Goal: Information Seeking & Learning: Learn about a topic

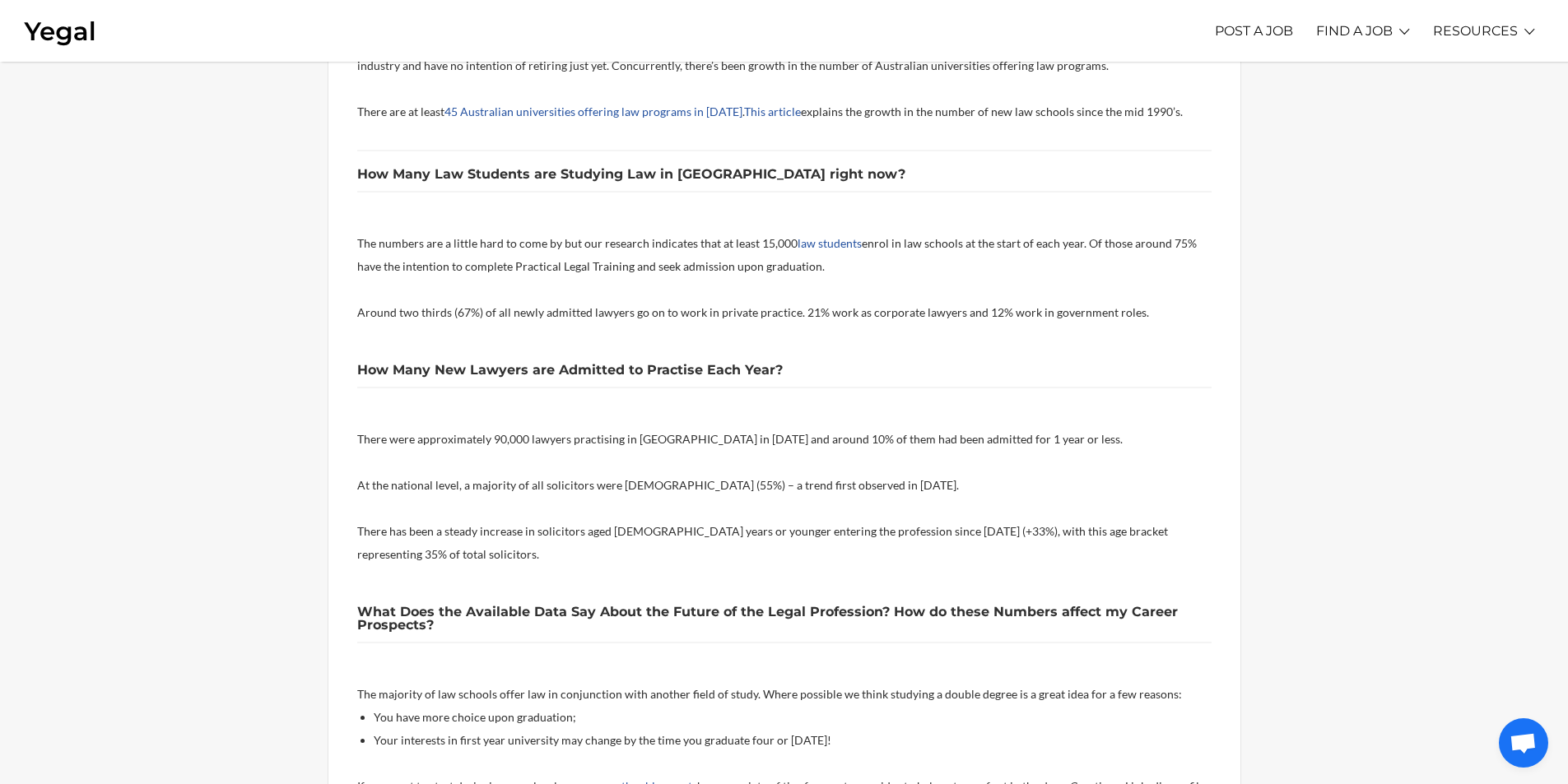
scroll to position [905, 0]
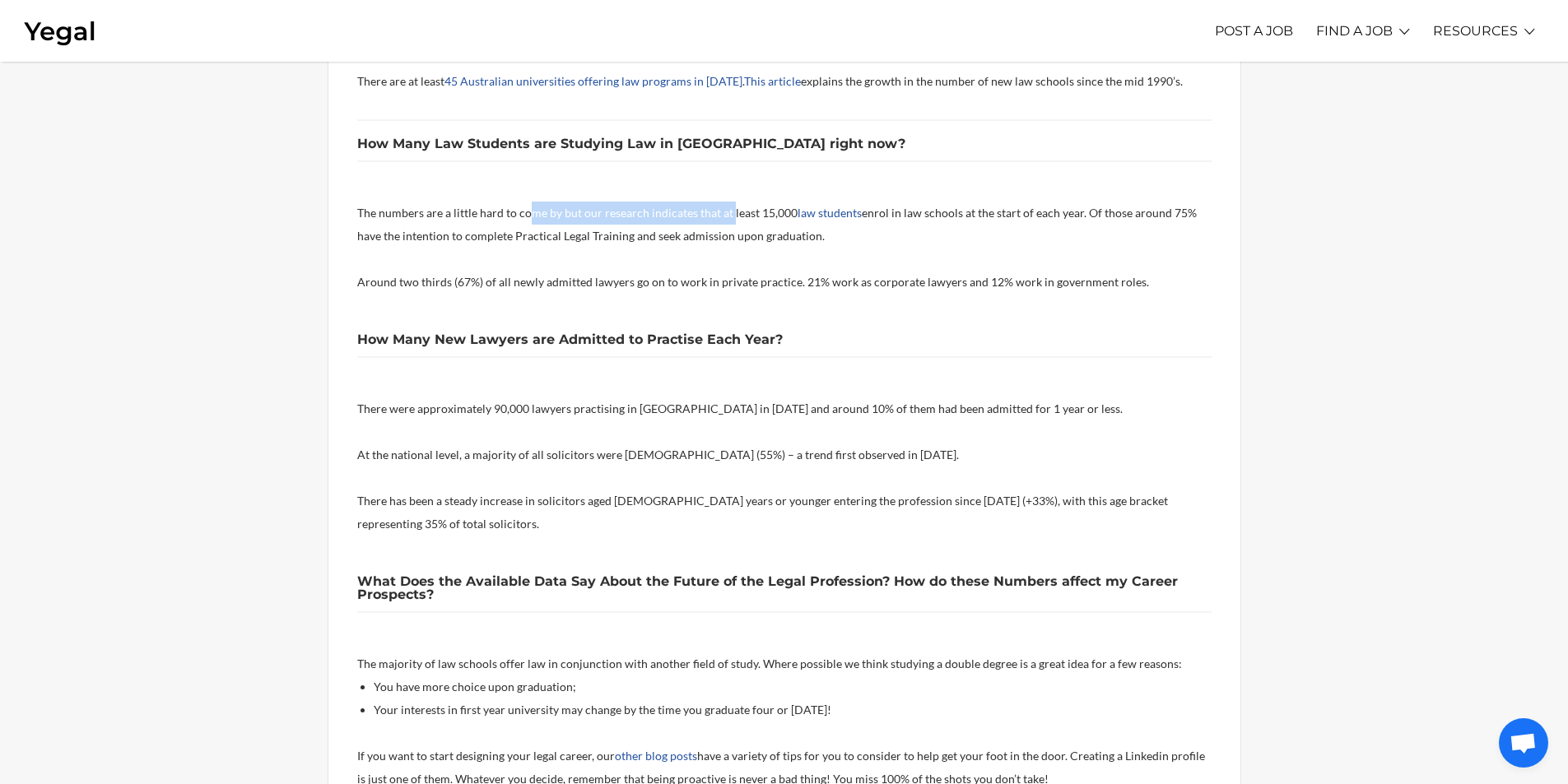
drag, startPoint x: 594, startPoint y: 218, endPoint x: 727, endPoint y: 224, distance: 133.1
click at [727, 224] on p "The numbers are a little hard to come by but our research indicates that at lea…" at bounding box center [784, 225] width 854 height 46
drag, startPoint x: 519, startPoint y: 239, endPoint x: 751, endPoint y: 250, distance: 232.3
click at [751, 250] on div "These are really important questions. You might be in the formative stages of y…" at bounding box center [784, 577] width 854 height 2139
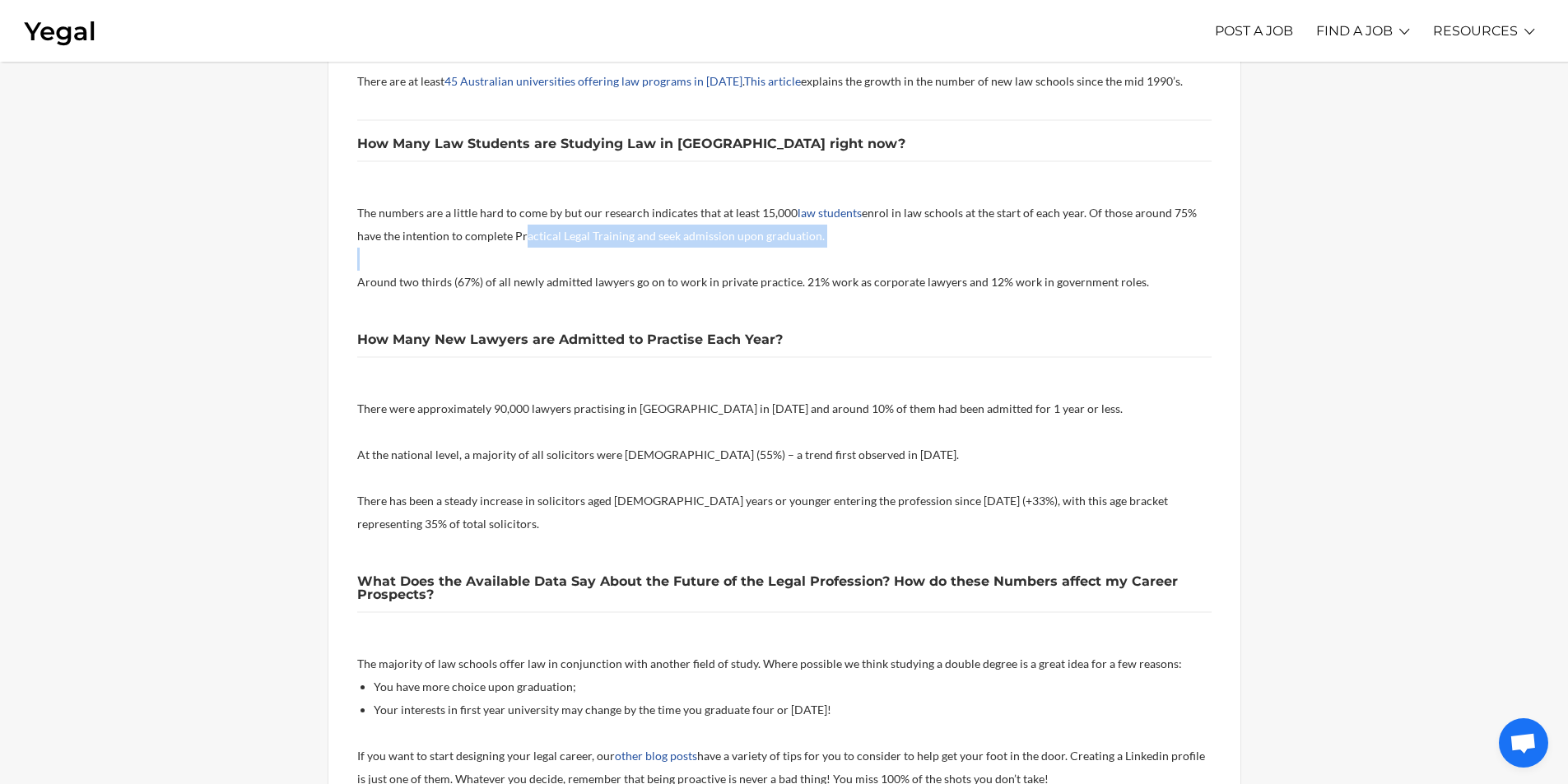
click at [751, 250] on p at bounding box center [784, 259] width 854 height 23
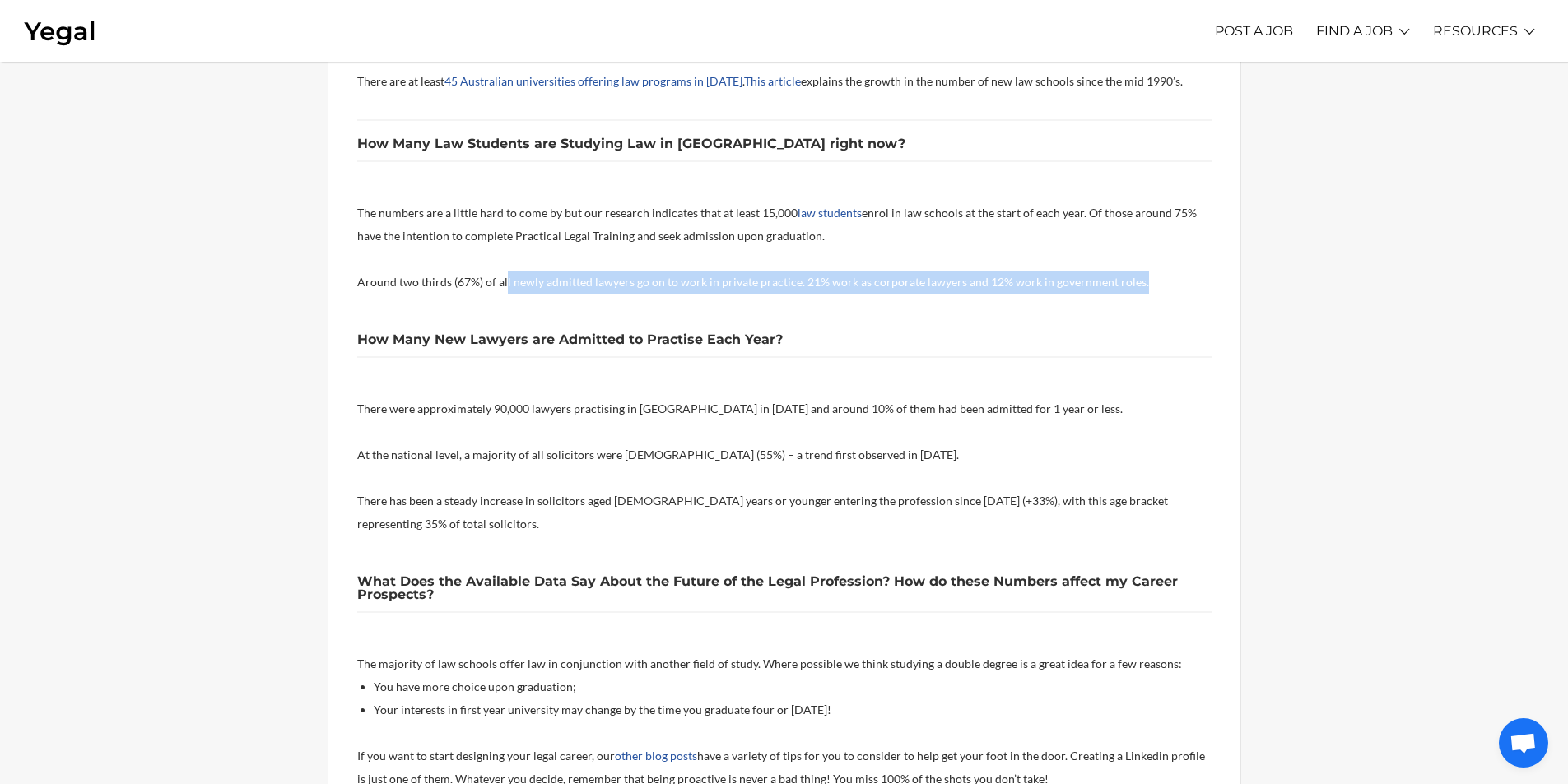
drag, startPoint x: 503, startPoint y: 286, endPoint x: 1150, endPoint y: 289, distance: 647.0
click at [1150, 289] on p "Around two thirds (67%) of all newly admitted lawyers go on to work in private …" at bounding box center [784, 283] width 854 height 23
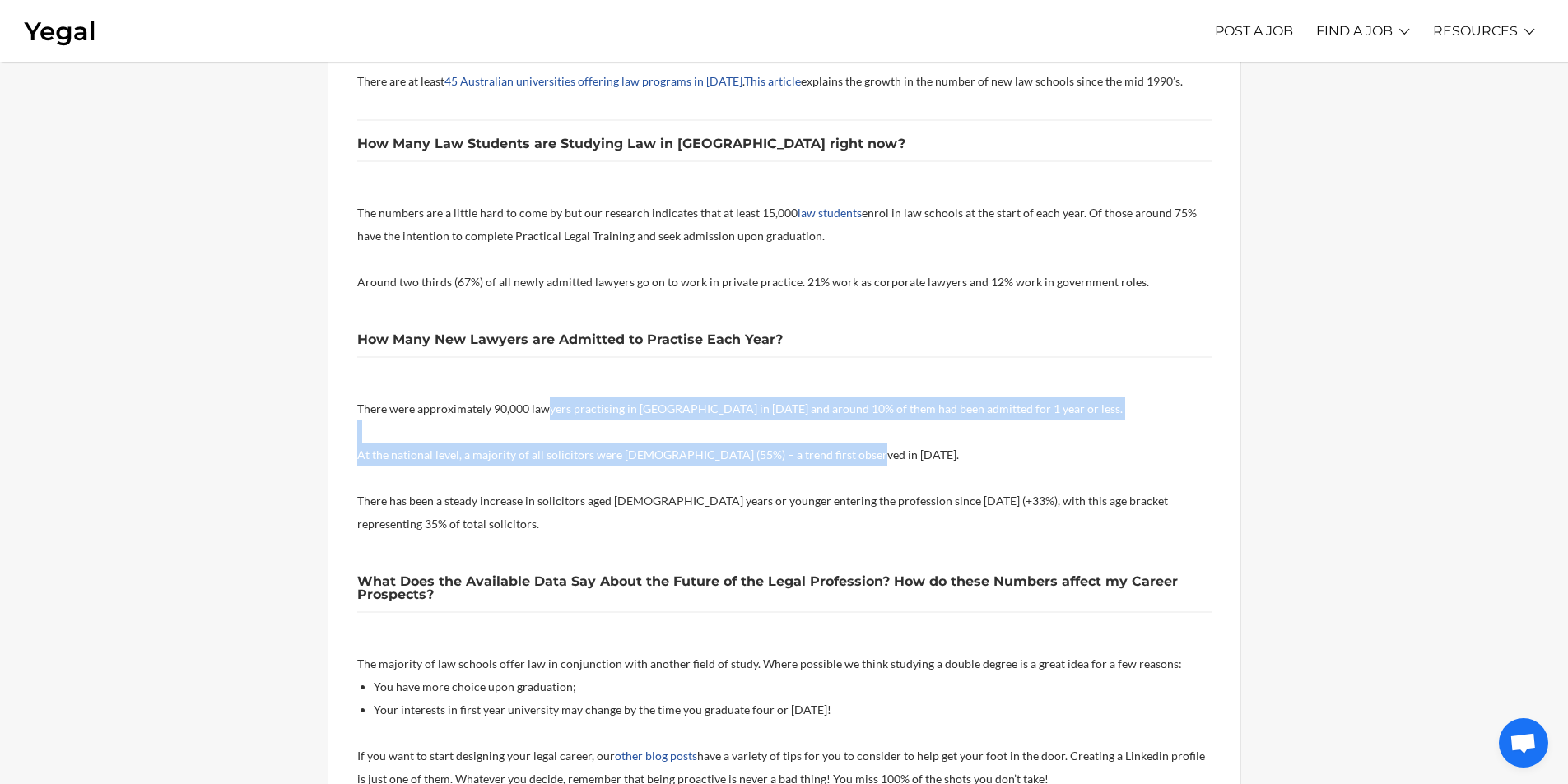
drag, startPoint x: 550, startPoint y: 407, endPoint x: 1052, endPoint y: 442, distance: 503.2
click at [1052, 442] on div "These are really important questions. You might be in the formative stages of y…" at bounding box center [784, 577] width 854 height 2139
click at [1052, 443] on p "At the national level, a majority of all solicitors were [DEMOGRAPHIC_DATA] (55…" at bounding box center [784, 455] width 854 height 23
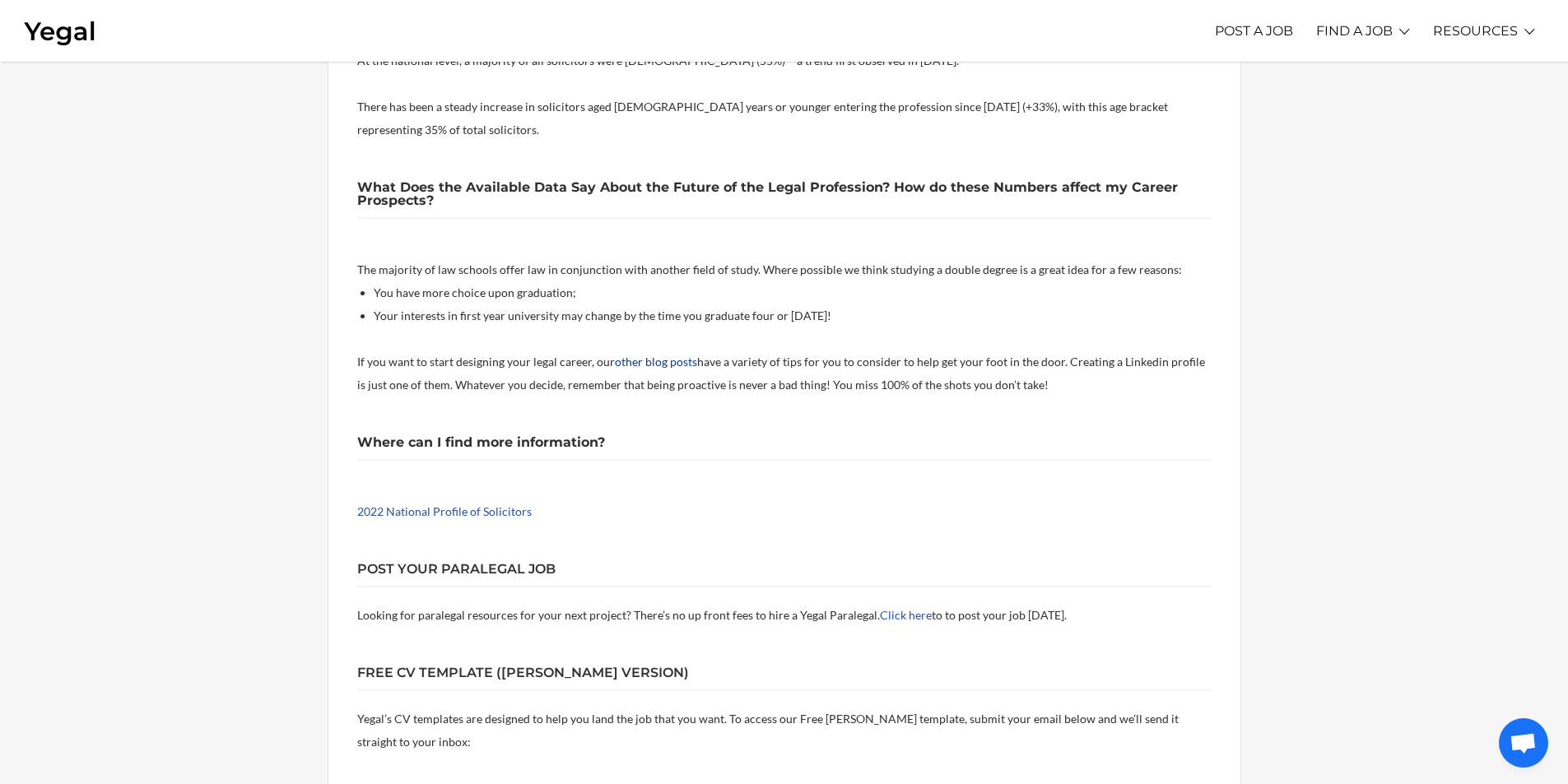
scroll to position [1315, 0]
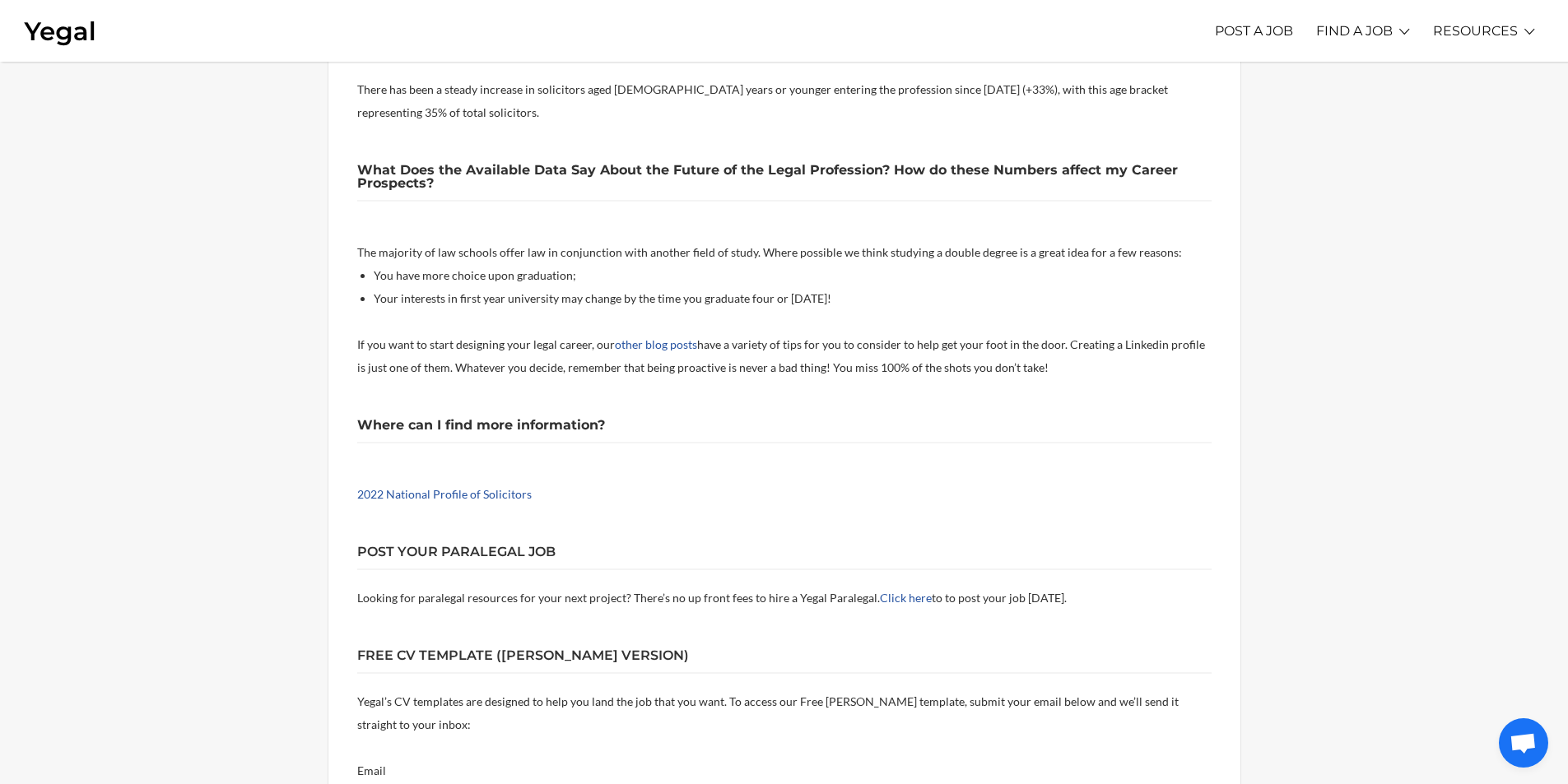
drag, startPoint x: 524, startPoint y: 255, endPoint x: 952, endPoint y: 293, distance: 429.7
click at [952, 293] on div "These are really important questions. You might be in the formative stages of y…" at bounding box center [784, 166] width 854 height 2139
click at [952, 293] on li "Your interests in first year university may change by the time you graduate fou…" at bounding box center [792, 299] width 838 height 23
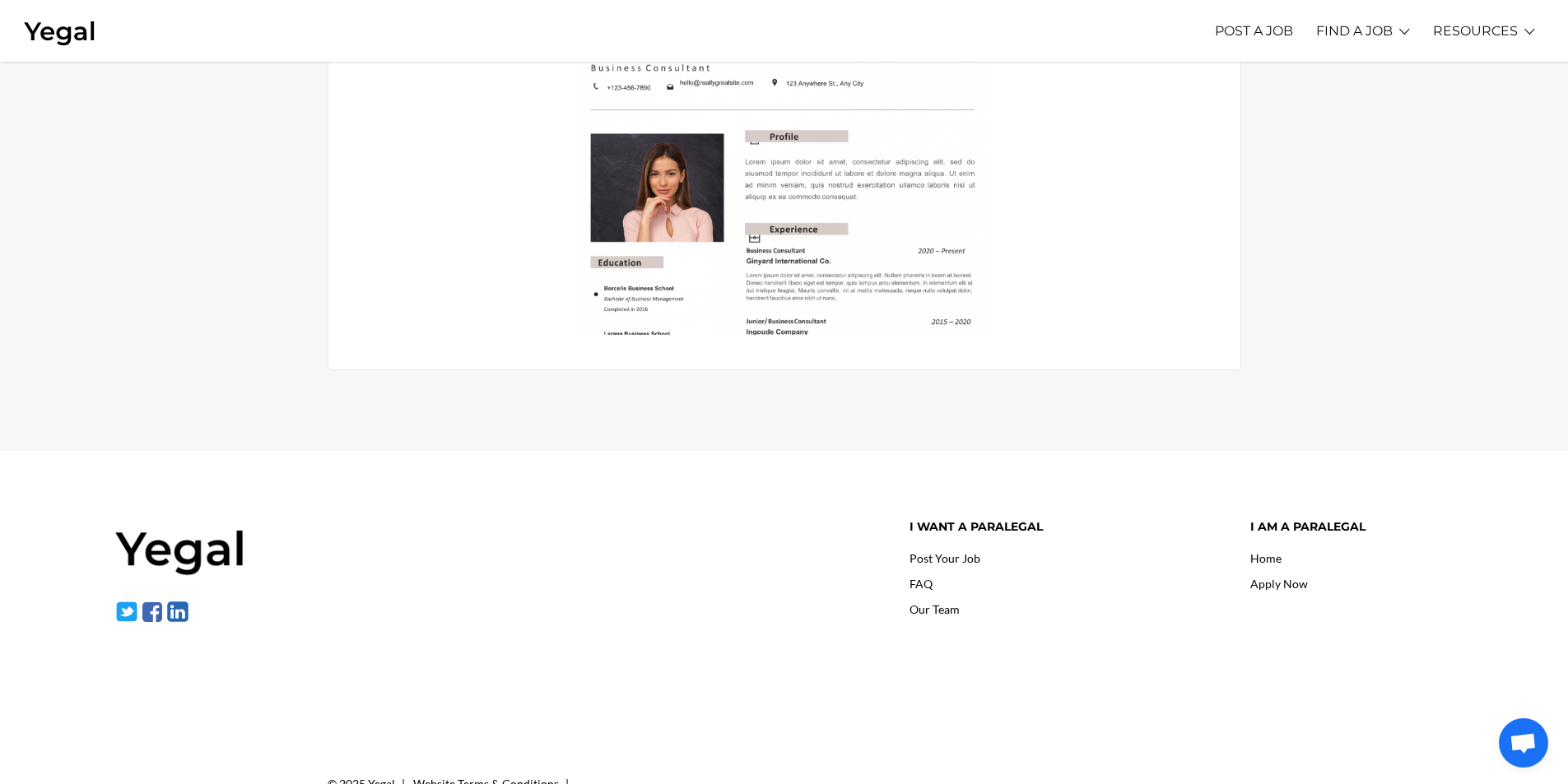
scroll to position [2220, 0]
